Goal: Transaction & Acquisition: Purchase product/service

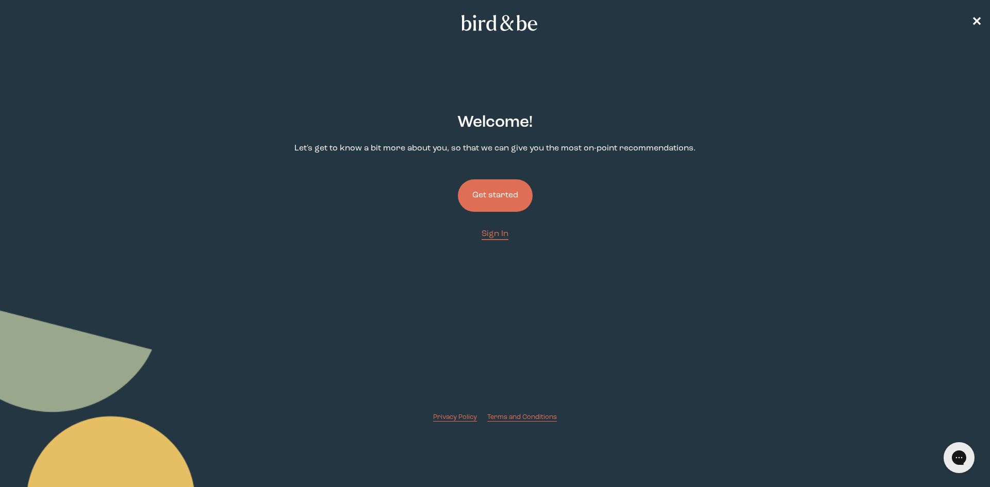
click at [501, 195] on button "Get started" at bounding box center [495, 196] width 75 height 32
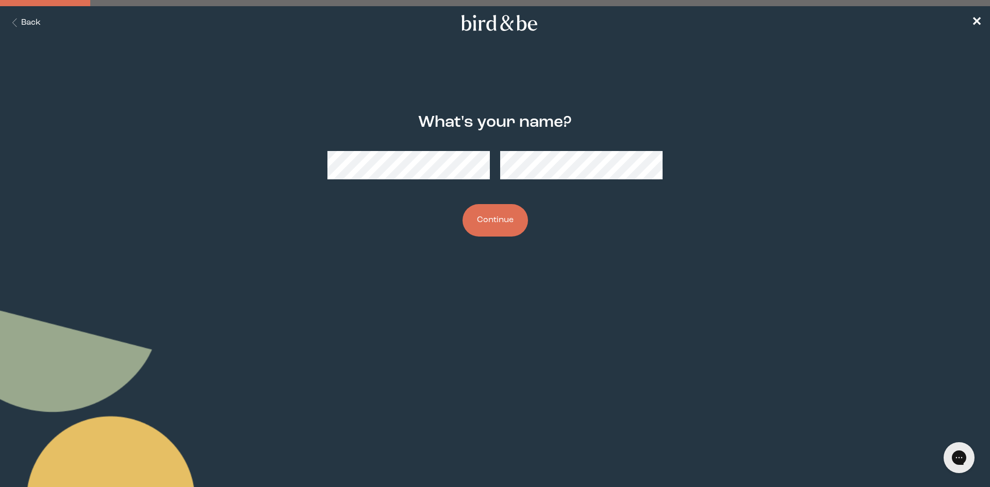
click at [417, 140] on div "What's your name? Continue" at bounding box center [495, 175] width 479 height 156
click at [463, 204] on button "Continue" at bounding box center [496, 220] width 66 height 32
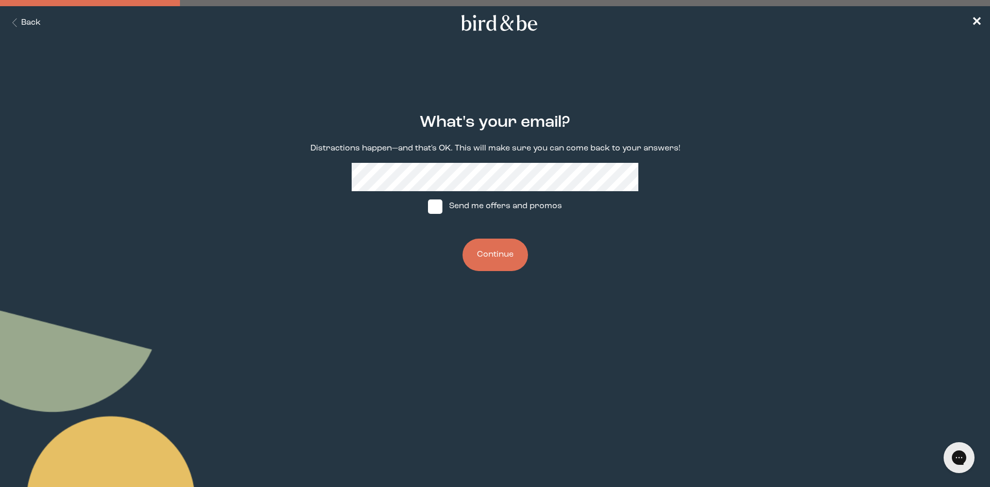
click at [486, 249] on button "Continue" at bounding box center [496, 255] width 66 height 32
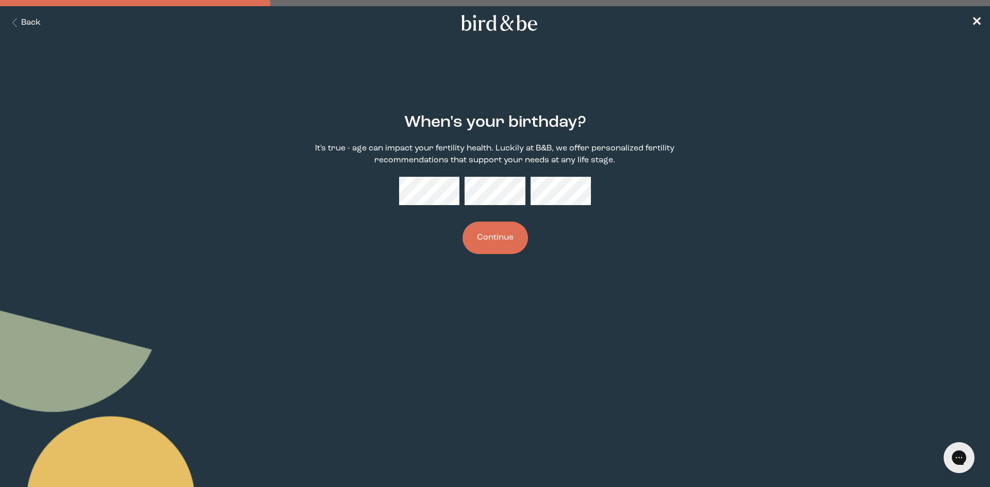
click at [479, 240] on button "Continue" at bounding box center [496, 238] width 66 height 32
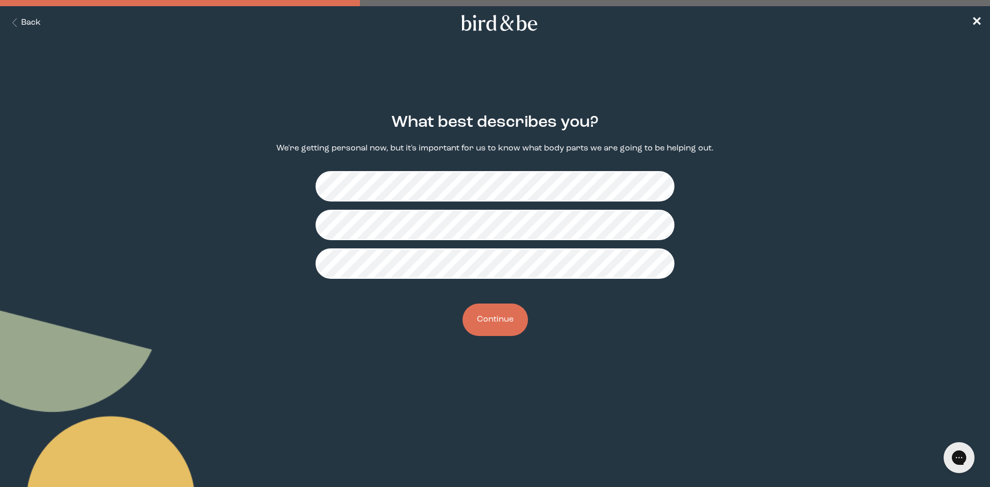
click at [492, 319] on button "Continue" at bounding box center [496, 320] width 66 height 32
click at [509, 322] on button "Continue" at bounding box center [496, 320] width 66 height 32
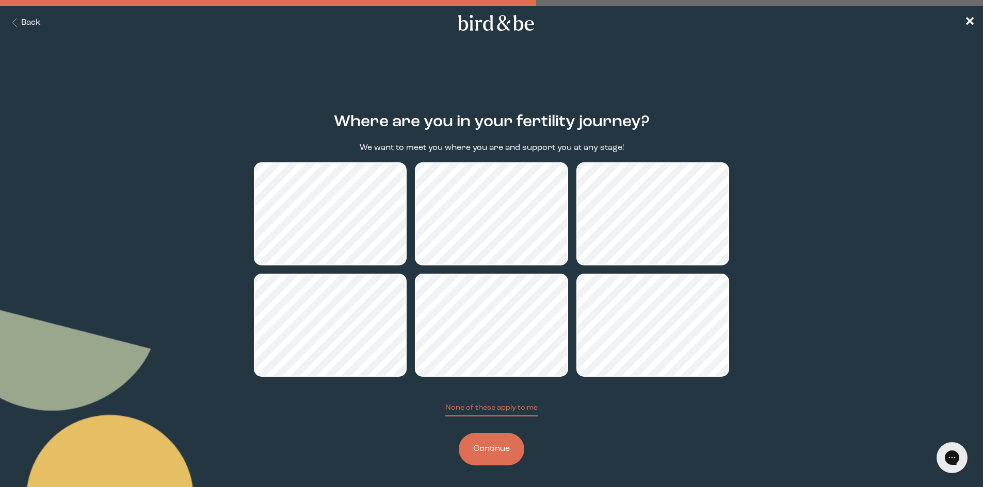
click at [493, 447] on button "Continue" at bounding box center [492, 449] width 66 height 32
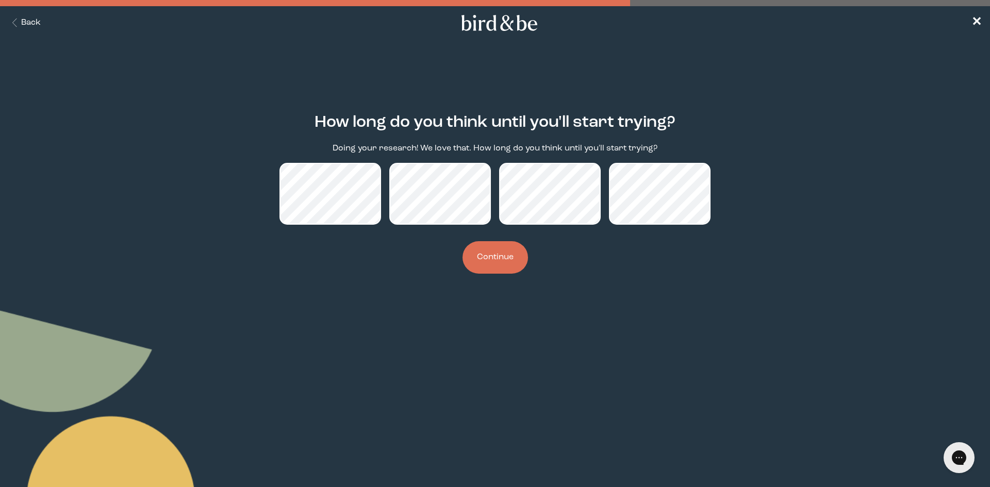
click at [497, 251] on button "Continue" at bounding box center [496, 257] width 66 height 32
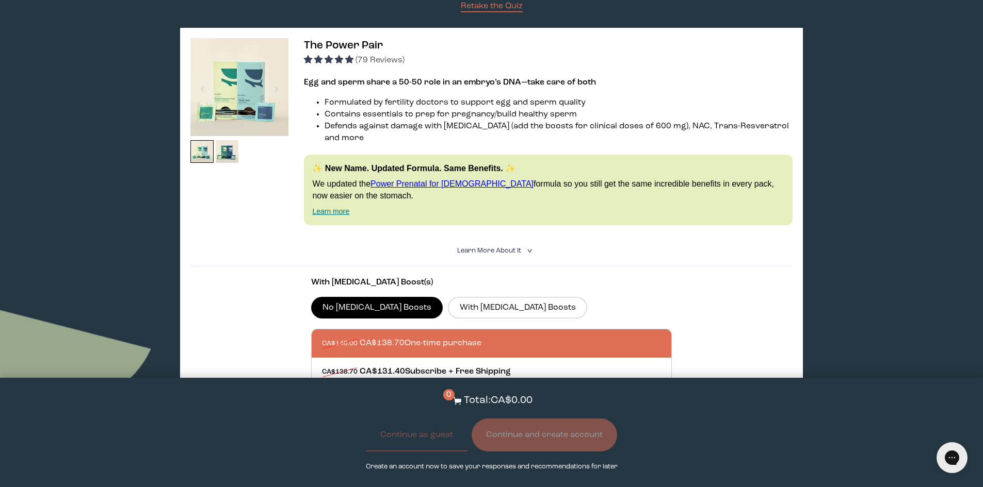
scroll to position [155, 0]
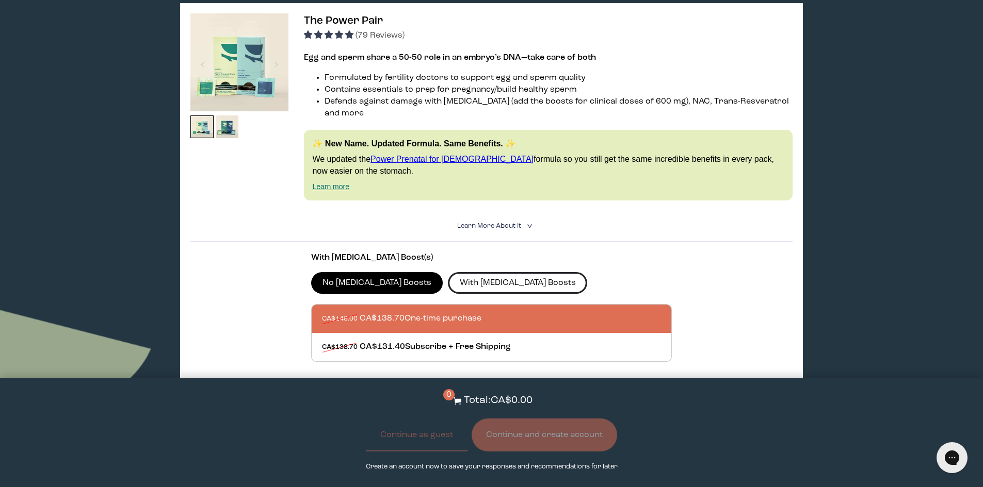
click at [451, 272] on label "With CoQ10 Boosts" at bounding box center [517, 283] width 139 height 22
click at [0, 0] on input "With CoQ10 Boosts" at bounding box center [0, 0] width 0 height 0
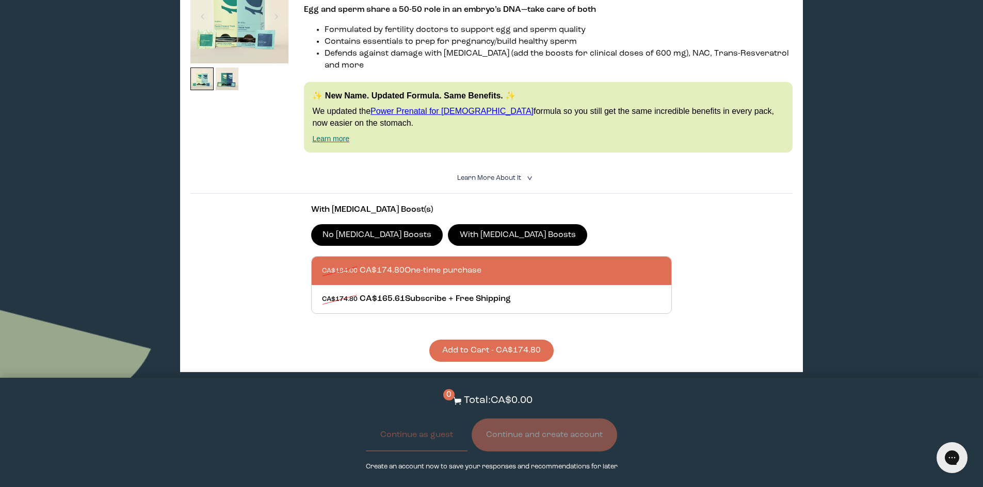
scroll to position [310, 0]
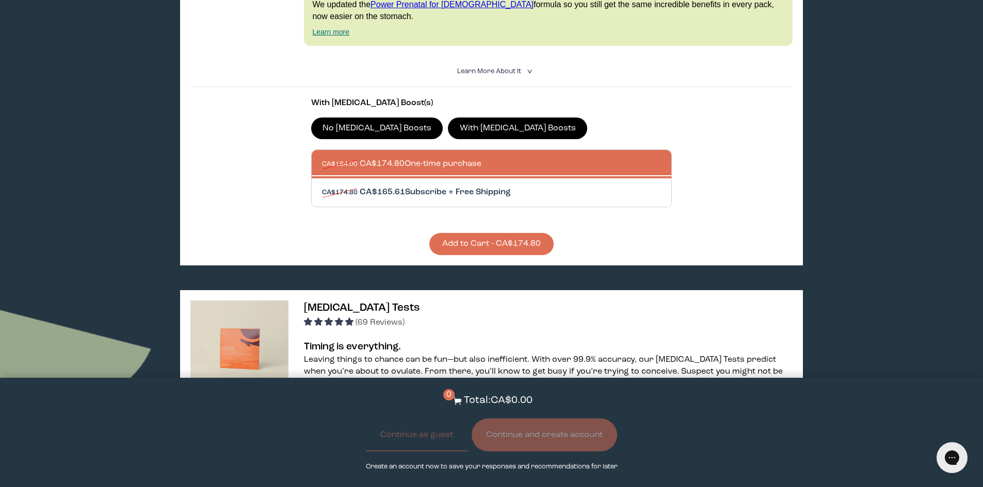
click at [415, 180] on div at bounding box center [502, 192] width 360 height 28
click at [322, 186] on input "CA$174.80 CA$165.61 Subscribe + Free Shipping" at bounding box center [321, 186] width 1 height 1
radio input "true"
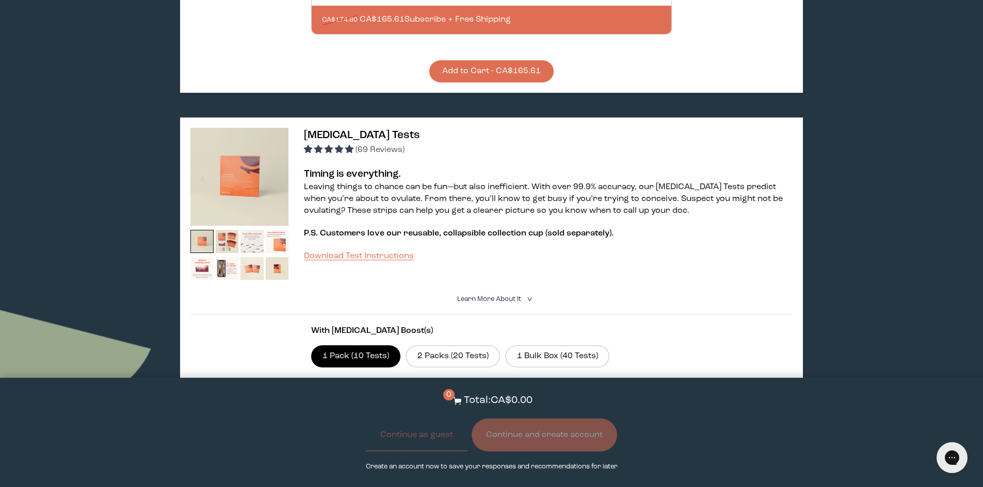
scroll to position [361, 0]
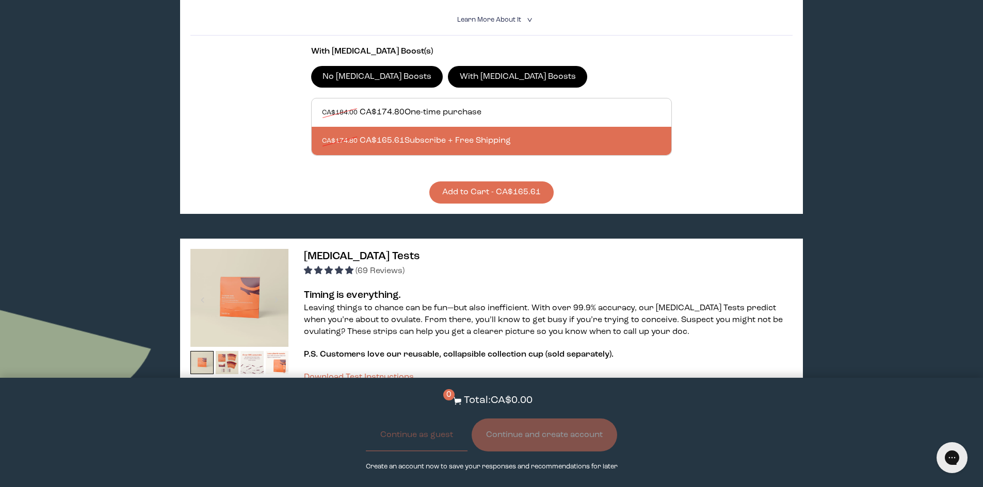
click at [486, 182] on button "Add to Cart - CA$165.61" at bounding box center [491, 193] width 124 height 22
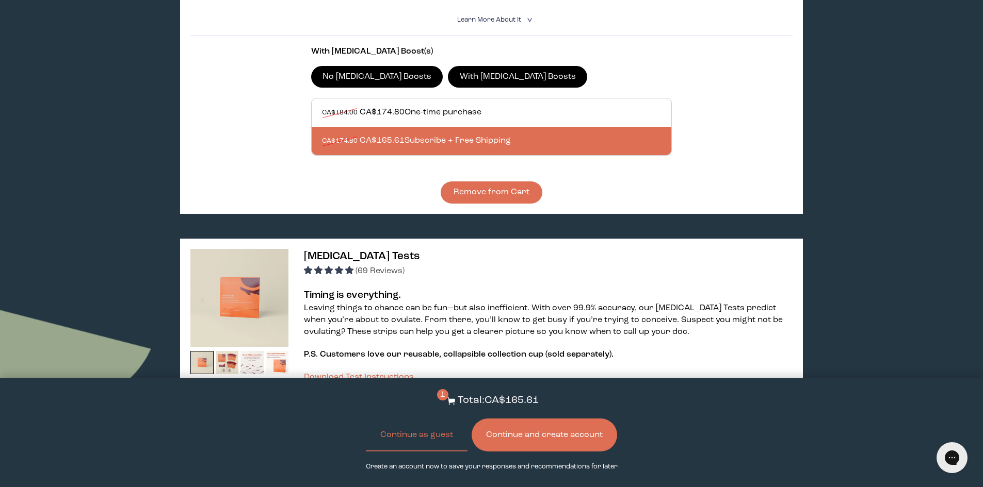
click at [514, 440] on button "Continue and create account" at bounding box center [544, 435] width 145 height 33
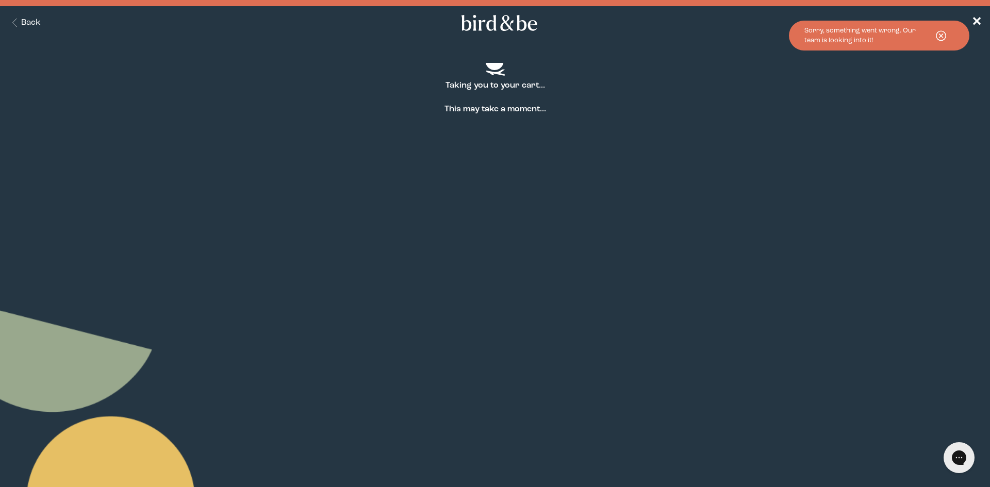
click at [939, 35] on icon at bounding box center [942, 36] width 26 height 14
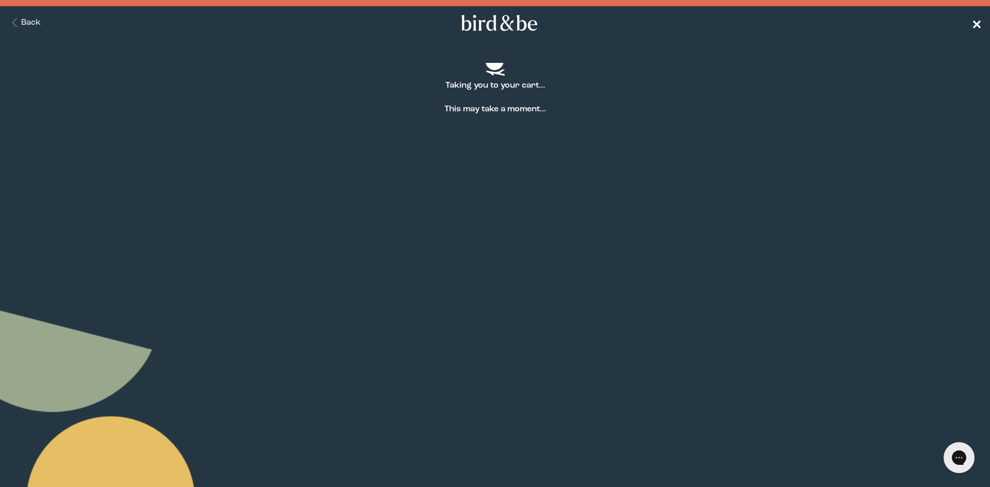
click at [979, 19] on span "✕" at bounding box center [977, 23] width 10 height 12
